Goal: Task Accomplishment & Management: Use online tool/utility

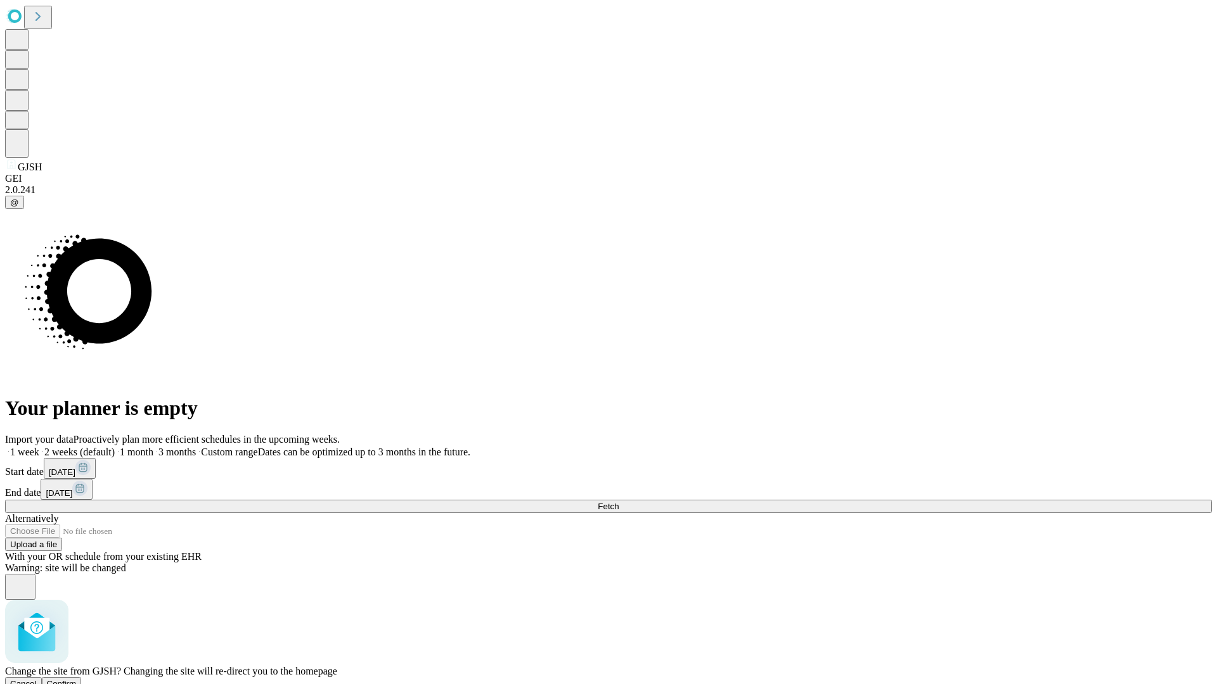
click at [77, 679] on span "Confirm" at bounding box center [62, 684] width 30 height 10
click at [39, 447] on label "1 week" at bounding box center [22, 452] width 34 height 11
click at [618, 502] on span "Fetch" at bounding box center [608, 507] width 21 height 10
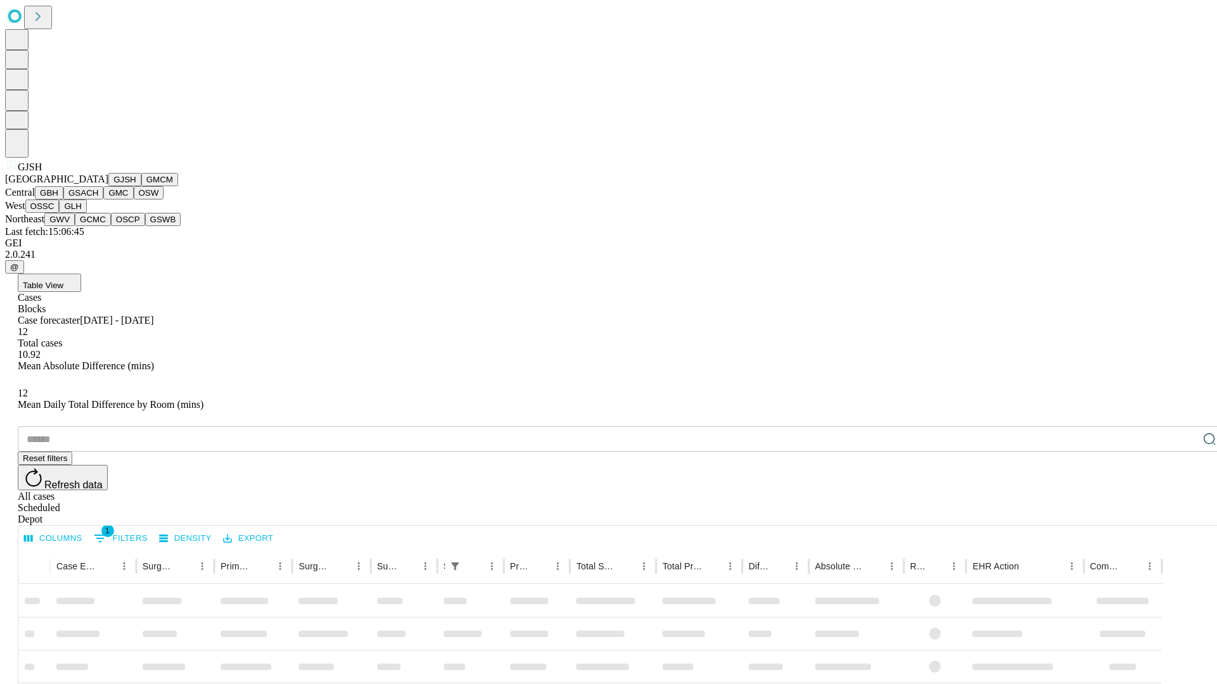
click at [141, 186] on button "GMCM" at bounding box center [159, 179] width 37 height 13
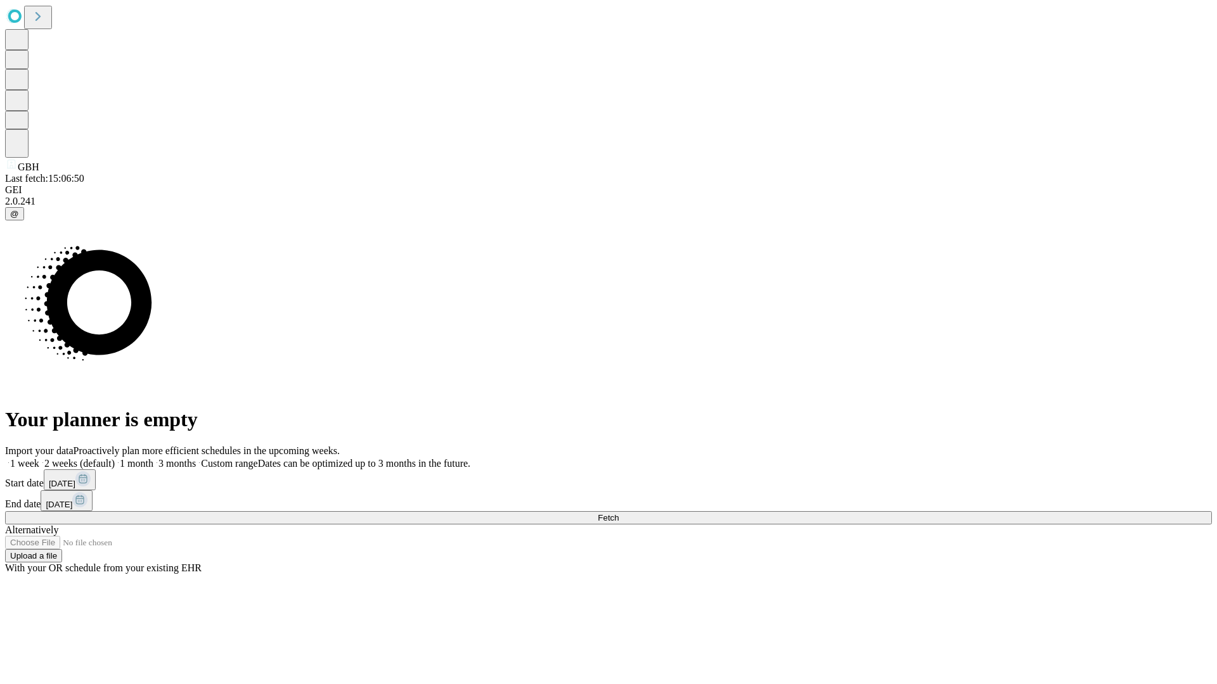
click at [39, 458] on label "1 week" at bounding box center [22, 463] width 34 height 11
click at [618, 513] on span "Fetch" at bounding box center [608, 518] width 21 height 10
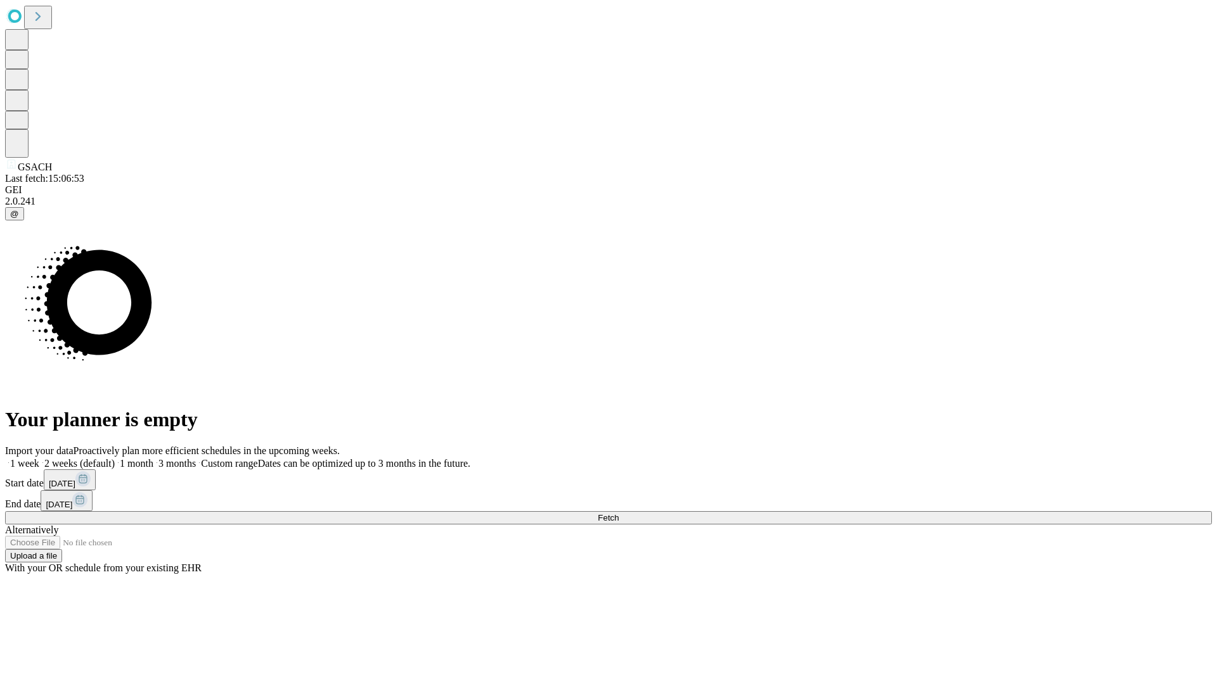
click at [39, 458] on label "1 week" at bounding box center [22, 463] width 34 height 11
click at [618, 513] on span "Fetch" at bounding box center [608, 518] width 21 height 10
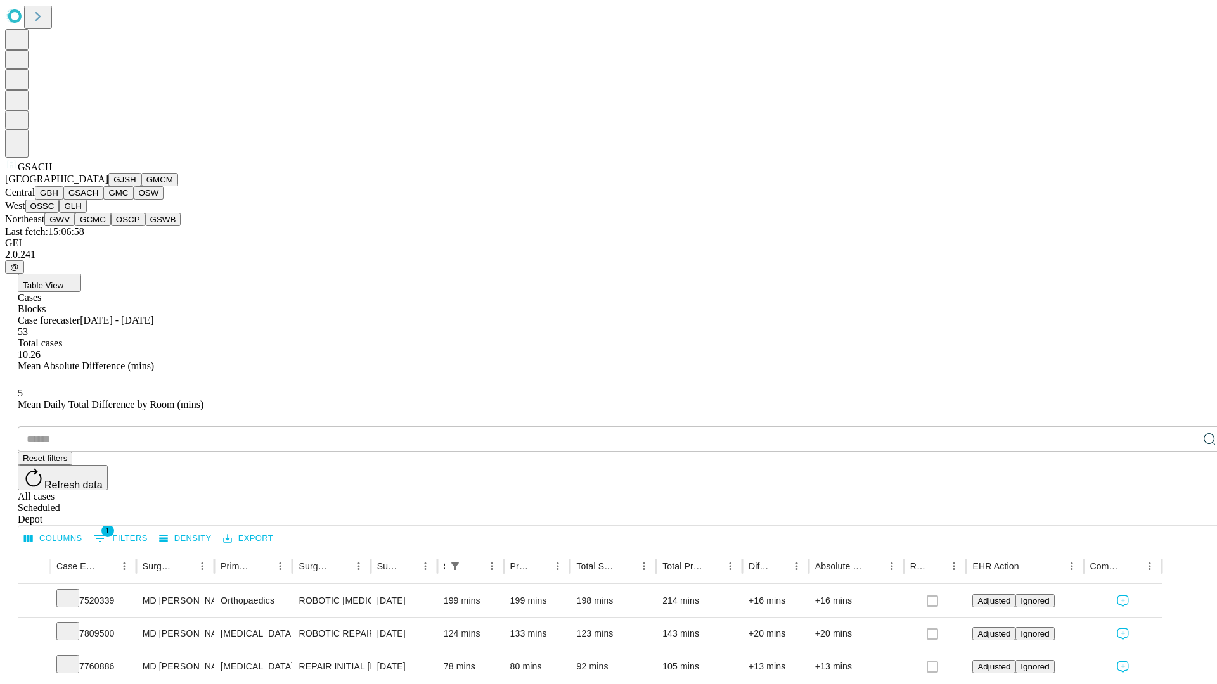
click at [103, 200] on button "GMC" at bounding box center [118, 192] width 30 height 13
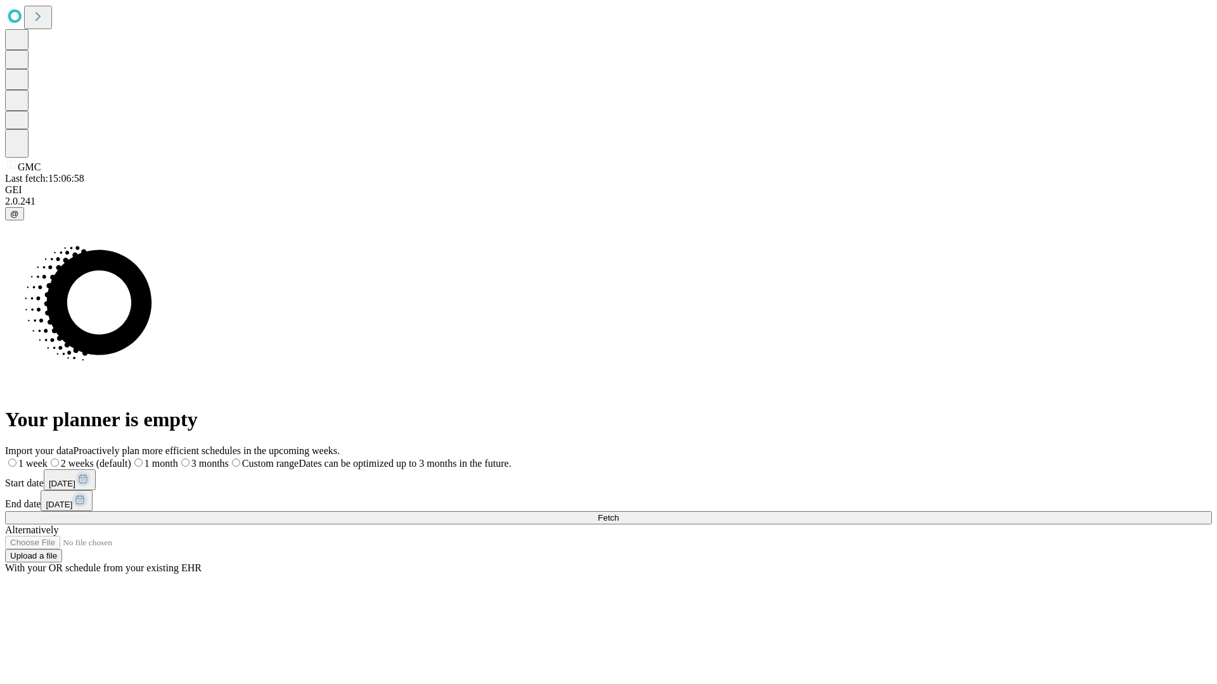
click at [48, 458] on label "1 week" at bounding box center [26, 463] width 42 height 11
click at [618, 513] on span "Fetch" at bounding box center [608, 518] width 21 height 10
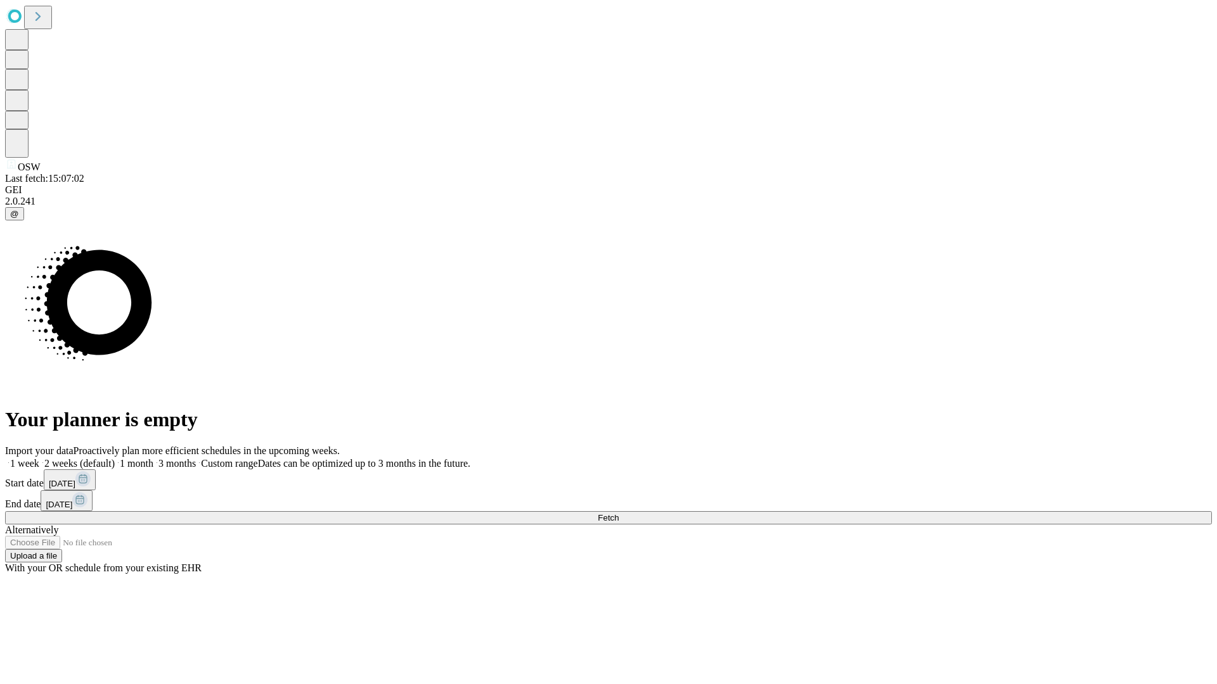
click at [618, 513] on span "Fetch" at bounding box center [608, 518] width 21 height 10
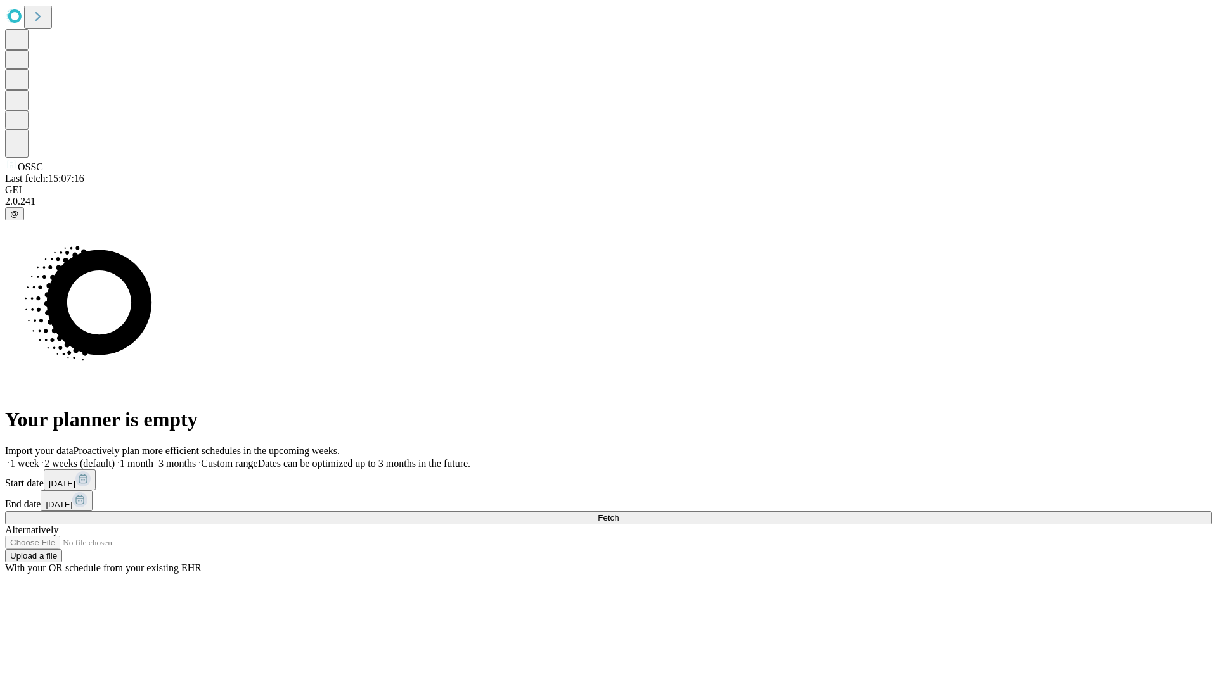
click at [39, 458] on label "1 week" at bounding box center [22, 463] width 34 height 11
click at [618, 513] on span "Fetch" at bounding box center [608, 518] width 21 height 10
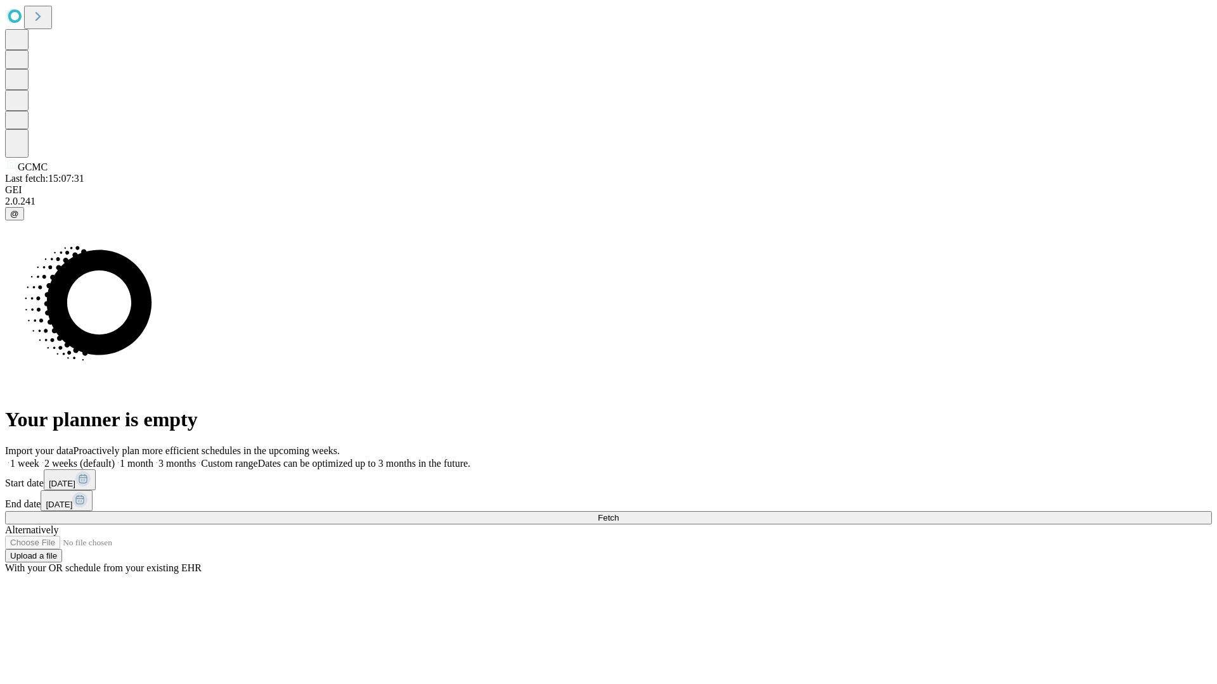
click at [39, 458] on label "1 week" at bounding box center [22, 463] width 34 height 11
click at [618, 513] on span "Fetch" at bounding box center [608, 518] width 21 height 10
